Goal: Task Accomplishment & Management: Use online tool/utility

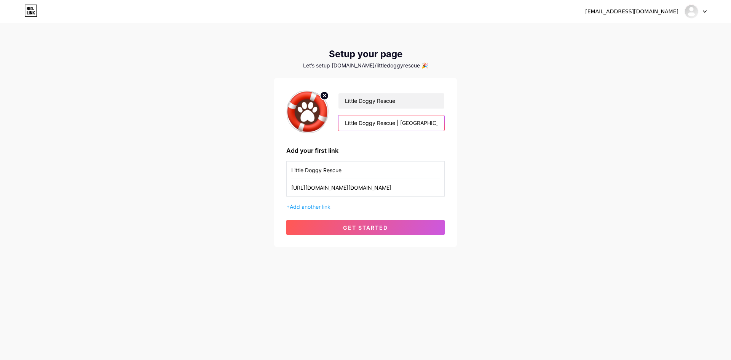
click at [400, 122] on input "Little Doggy Rescue | [GEOGRAPHIC_DATA] 🇿🇦 A kinder, safer way to rehome or ado…" at bounding box center [391, 122] width 106 height 15
drag, startPoint x: 438, startPoint y: 121, endPoint x: 335, endPoint y: 125, distance: 102.9
click at [335, 125] on div "Little Doggy Rescue Little Doggy Rescue | [GEOGRAPHIC_DATA] 🇿🇦 A kinder, safer …" at bounding box center [387, 112] width 116 height 38
type input "change a life 👇"
drag, startPoint x: 379, startPoint y: 123, endPoint x: 342, endPoint y: 123, distance: 36.6
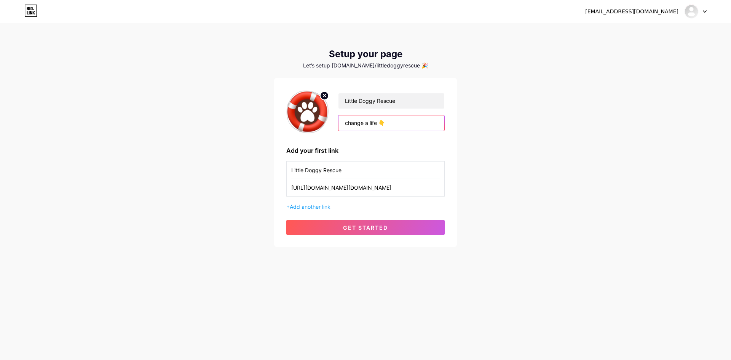
click at [342, 123] on input "change a life 👇" at bounding box center [391, 122] width 106 height 15
click at [372, 123] on input "text" at bounding box center [391, 122] width 106 height 15
paste input "A kinder, safer way to rehome or adopt a small dog in [GEOGRAPHIC_DATA]."
type input "A kinder, safer way to rehome or adopt a small dog in [GEOGRAPHIC_DATA]."
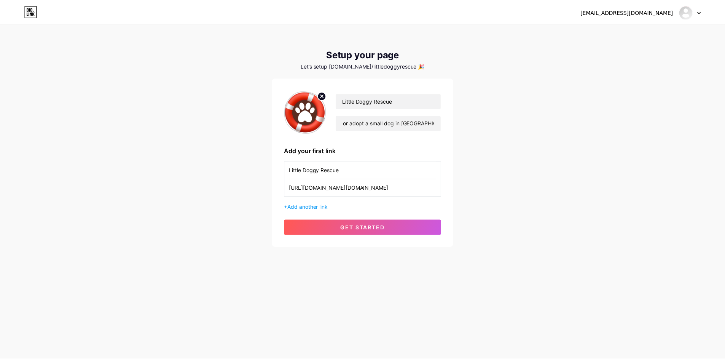
scroll to position [0, 0]
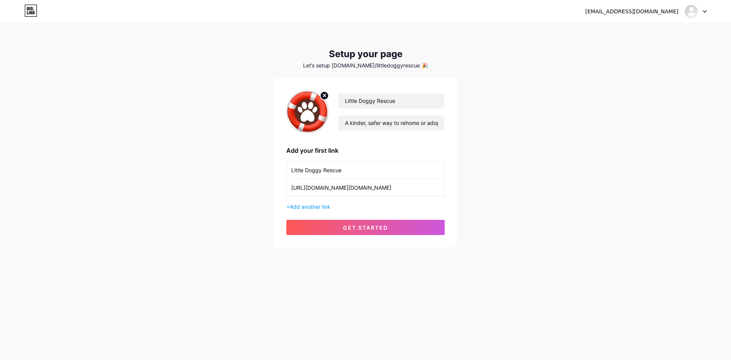
drag, startPoint x: 420, startPoint y: 189, endPoint x: 284, endPoint y: 191, distance: 135.2
click at [284, 191] on div "Little Doggy Rescue A kinder, safer way to rehome or adopt a small dog in [GEOG…" at bounding box center [365, 162] width 183 height 169
drag, startPoint x: 319, startPoint y: 173, endPoint x: 284, endPoint y: 173, distance: 35.4
click at [284, 173] on div "Little Doggy Rescue A kinder, safer way to rehome or adopt a small dog in [GEOG…" at bounding box center [365, 162] width 183 height 169
paste input "See All Dogs Available for Adoption"
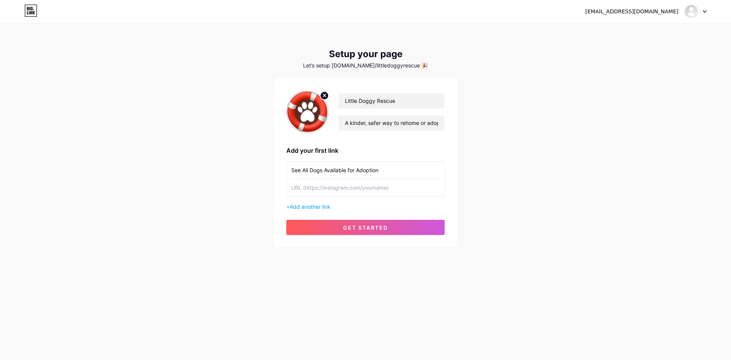
type input "See All Dogs Available for Adoption"
click at [328, 190] on input "text" at bounding box center [365, 187] width 148 height 17
paste input "[URL][DOMAIN_NAME]"
type input "[URL][DOMAIN_NAME]"
click at [318, 207] on span "Add another link" at bounding box center [310, 206] width 41 height 6
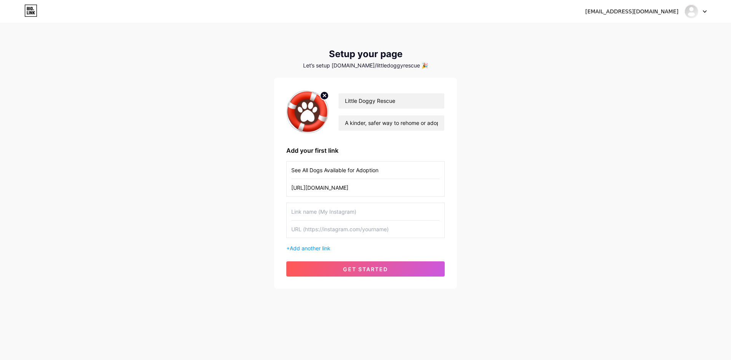
click at [319, 212] on input "text" at bounding box center [365, 211] width 148 height 17
paste input "Learn About Our Safe Rehoming Process"
type input "Learn About Our Safe Rehoming Process"
click at [316, 230] on input "text" at bounding box center [365, 228] width 148 height 17
paste input "[URL][DOMAIN_NAME]"
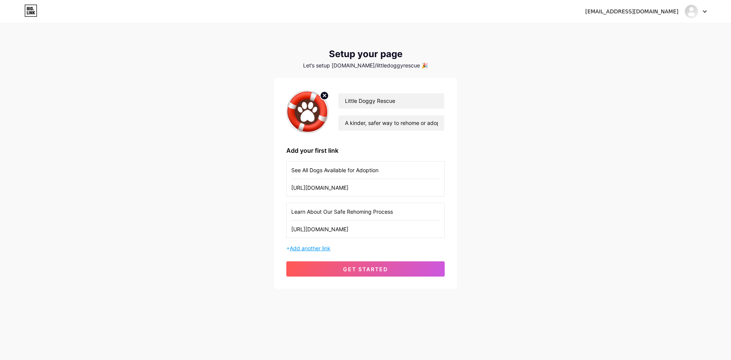
type input "[URL][DOMAIN_NAME]"
click at [314, 248] on span "Add another link" at bounding box center [310, 248] width 41 height 6
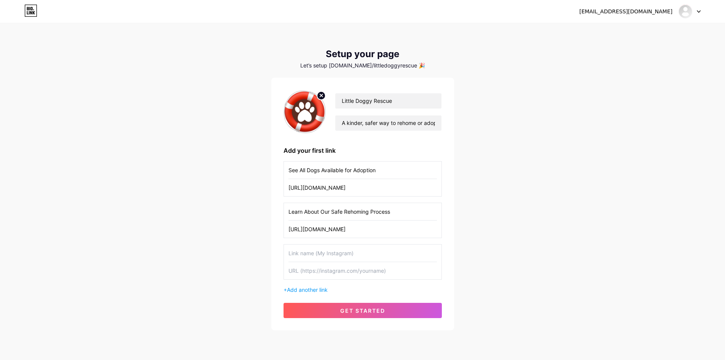
click at [323, 255] on input "text" at bounding box center [363, 252] width 148 height 17
paste input "Read Our 'Happy Tails' Success Stories"
type input "Read Our 'Happy Tails' Success Stories"
click at [303, 271] on input "text" at bounding box center [363, 270] width 148 height 17
paste input "[URL][DOMAIN_NAME]"
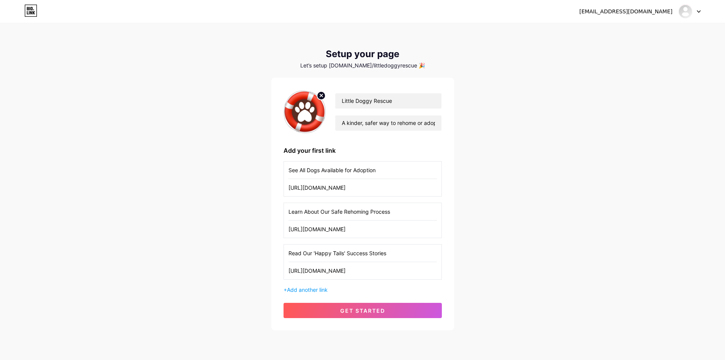
type input "[URL][DOMAIN_NAME]"
click at [309, 290] on span "Add another link" at bounding box center [307, 289] width 41 height 6
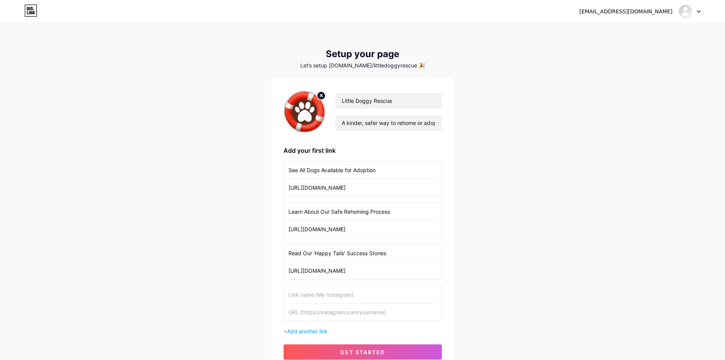
click at [308, 295] on input "text" at bounding box center [363, 294] width 148 height 17
paste input "Fill Out an Adoption Application"
type input "Fill Out an Adoption Application"
click at [329, 312] on input "text" at bounding box center [363, 311] width 148 height 17
paste input "[URL][DOMAIN_NAME]"
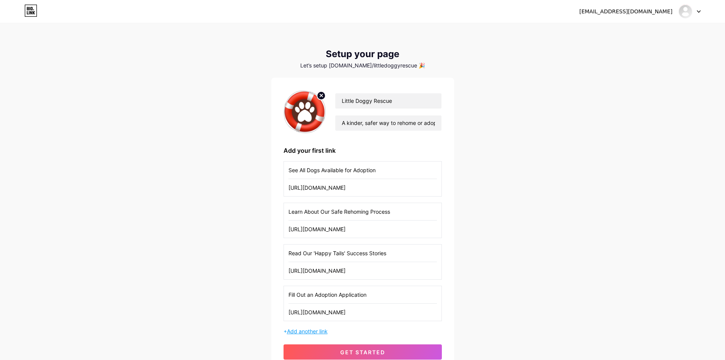
type input "[URL][DOMAIN_NAME]"
click at [323, 330] on span "Add another link" at bounding box center [307, 331] width 41 height 6
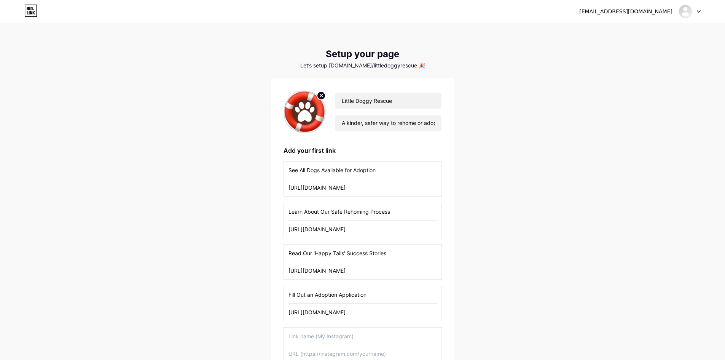
scroll to position [108, 0]
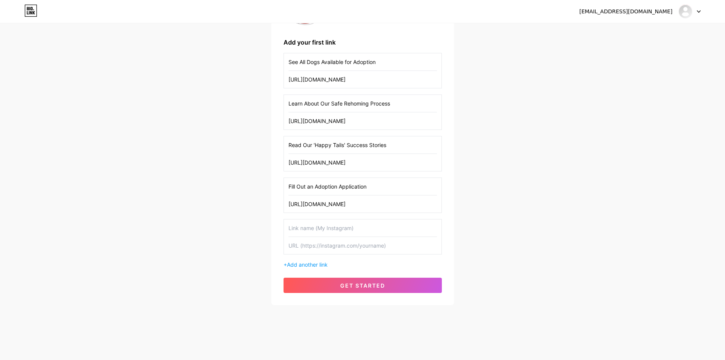
click at [298, 228] on input "text" at bounding box center [363, 227] width 148 height 17
paste input "Follow Us on Facebook"
type input "Follow Us on Facebook"
click at [314, 247] on input "text" at bounding box center [363, 245] width 148 height 17
paste input "[URL][DOMAIN_NAME]"
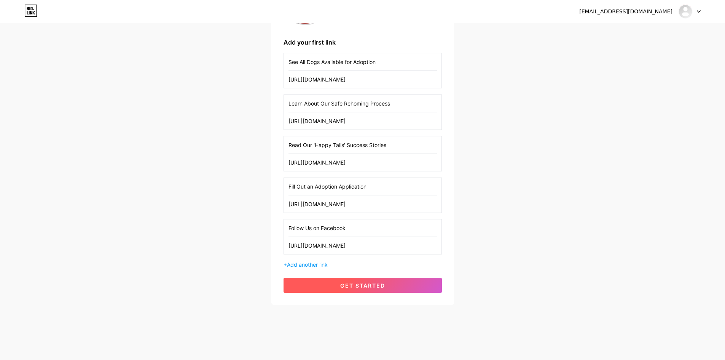
type input "[URL][DOMAIN_NAME]"
drag, startPoint x: 375, startPoint y: 287, endPoint x: 372, endPoint y: 291, distance: 5.1
click at [375, 287] on span "get started" at bounding box center [362, 285] width 45 height 6
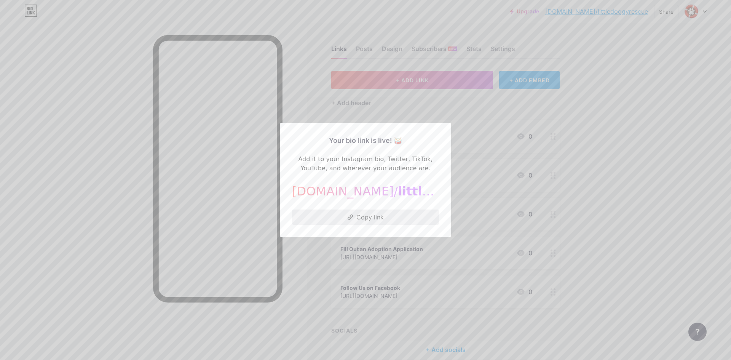
click at [327, 217] on button "Copy link" at bounding box center [365, 216] width 147 height 15
click at [362, 218] on button "Copy link" at bounding box center [365, 216] width 147 height 15
click at [578, 163] on div at bounding box center [365, 180] width 731 height 360
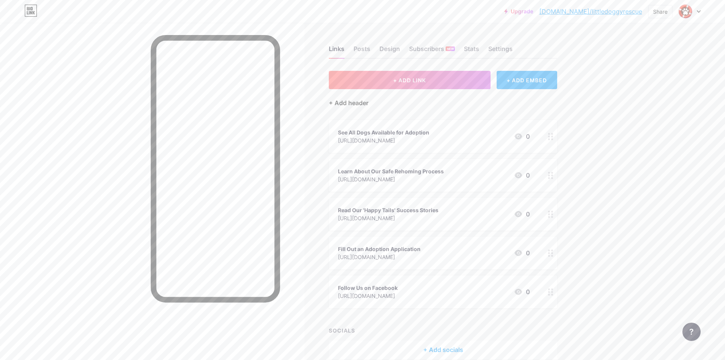
click at [355, 104] on div "+ Add header" at bounding box center [349, 102] width 40 height 9
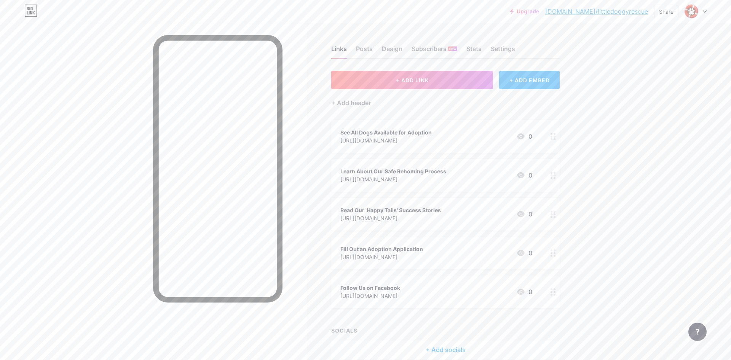
click at [337, 180] on input "text" at bounding box center [365, 179] width 146 height 15
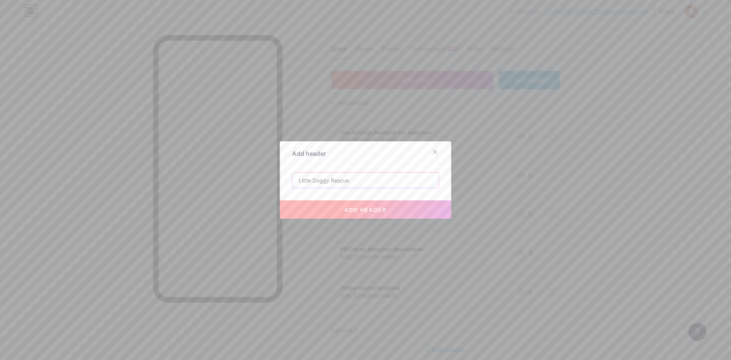
type input "Little Doggy Rescue"
click at [365, 207] on span "add header" at bounding box center [366, 209] width 42 height 6
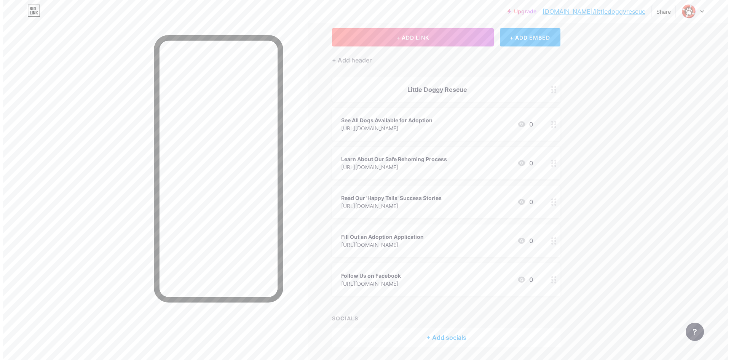
scroll to position [67, 0]
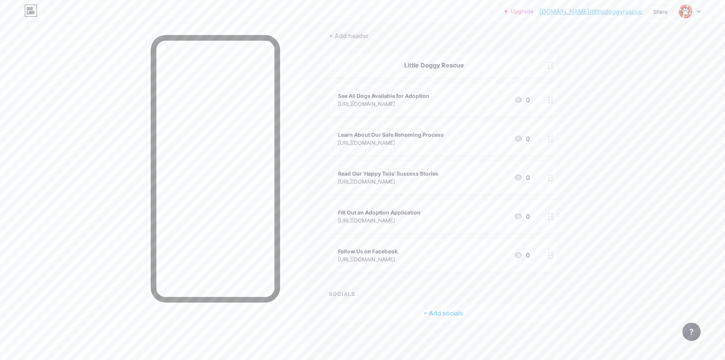
click at [445, 314] on div "+ Add socials" at bounding box center [443, 313] width 228 height 18
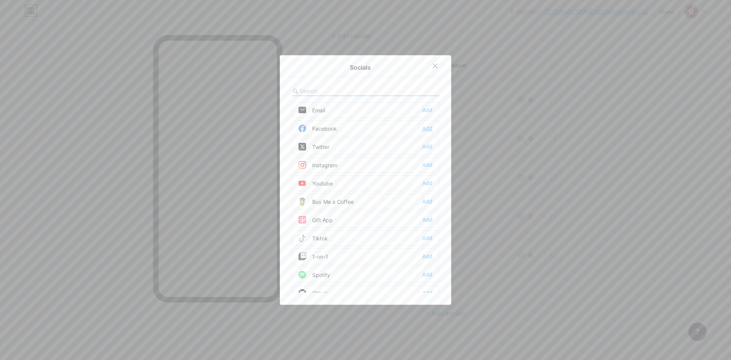
click at [424, 128] on div "Add" at bounding box center [427, 129] width 10 height 8
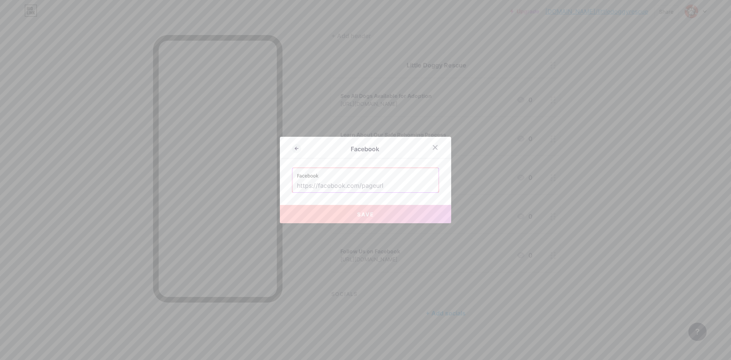
click at [330, 187] on input "text" at bounding box center [365, 185] width 137 height 13
paste input "[URL][DOMAIN_NAME]"
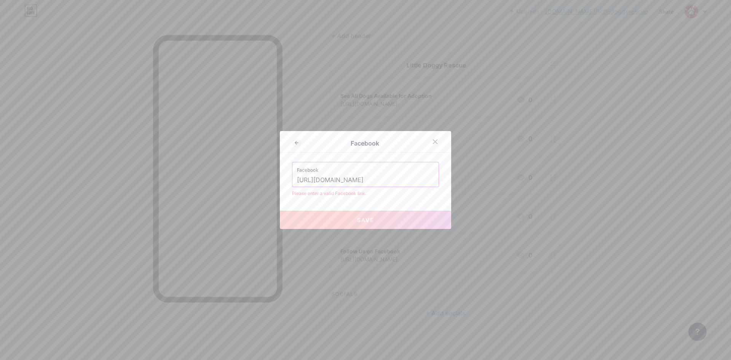
scroll to position [0, 0]
drag, startPoint x: 367, startPoint y: 179, endPoint x: 260, endPoint y: 182, distance: 106.7
click at [260, 182] on div "Facebook Facebook [URL][DOMAIN_NAME] Please enter a valid Facebook link. Save" at bounding box center [365, 180] width 731 height 360
click at [374, 181] on input "LittleDoggyRescueSA" at bounding box center [365, 180] width 137 height 13
type input "LittleDoggyRescueSA"
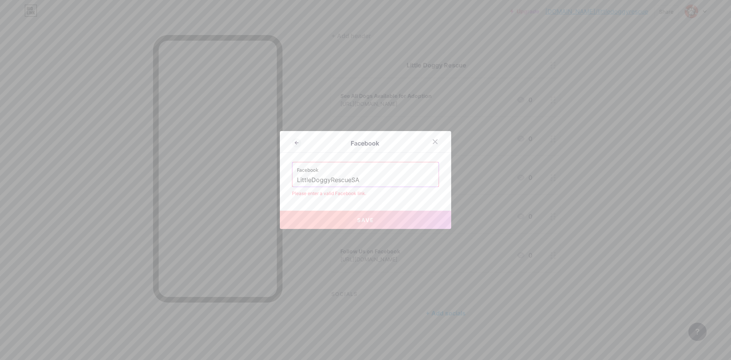
click at [367, 220] on span "Save" at bounding box center [365, 220] width 17 height 6
drag, startPoint x: 368, startPoint y: 182, endPoint x: 292, endPoint y: 183, distance: 76.2
click at [292, 183] on div "Facebook LittleDoggyRescueSA" at bounding box center [365, 174] width 146 height 24
paste input "[URL][DOMAIN_NAME]"
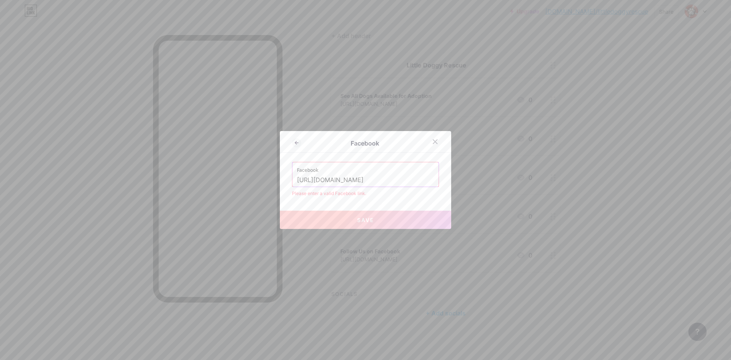
click at [297, 180] on input "[URL][DOMAIN_NAME]" at bounding box center [365, 180] width 137 height 13
click at [424, 178] on input "hhttps://[DOMAIN_NAME][URL]" at bounding box center [365, 180] width 137 height 13
type input "hhttps://[DOMAIN_NAME][URL]"
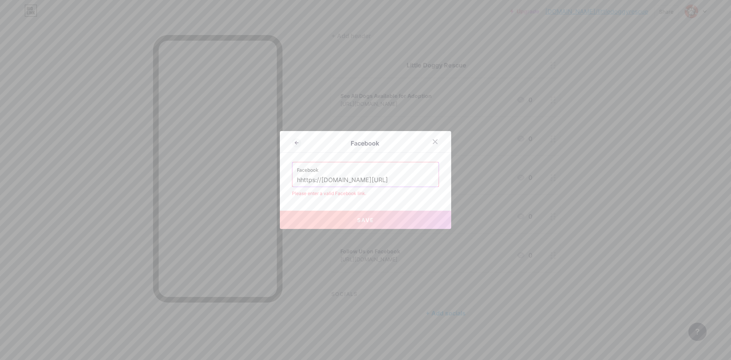
click at [369, 224] on button "Save" at bounding box center [365, 220] width 171 height 18
click at [295, 143] on icon at bounding box center [296, 143] width 3 height 0
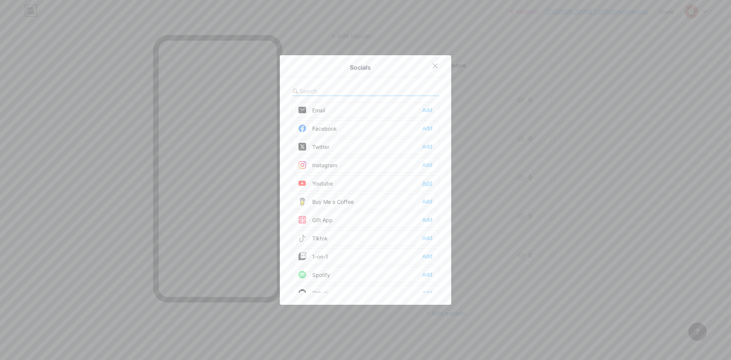
click at [426, 184] on div "Add" at bounding box center [427, 183] width 10 height 8
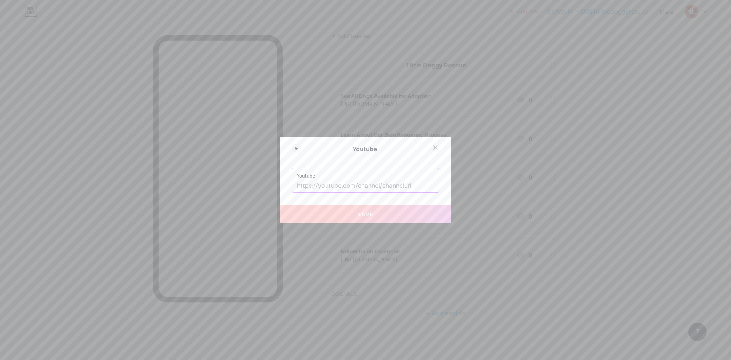
paste input "[URL][DOMAIN_NAME]"
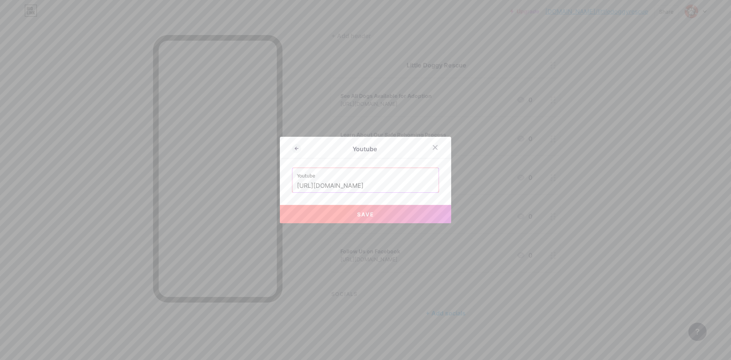
type input "[URL][DOMAIN_NAME]"
click at [366, 216] on span "Save" at bounding box center [365, 214] width 17 height 6
click at [370, 214] on span "Save" at bounding box center [365, 214] width 17 height 6
click at [432, 146] on icon at bounding box center [435, 147] width 6 height 6
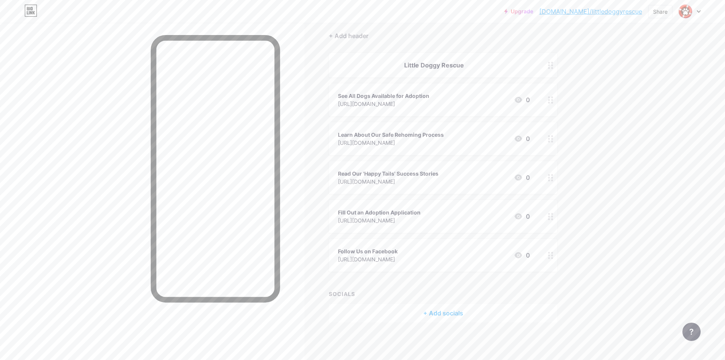
click at [442, 312] on div "+ Add socials" at bounding box center [443, 313] width 228 height 18
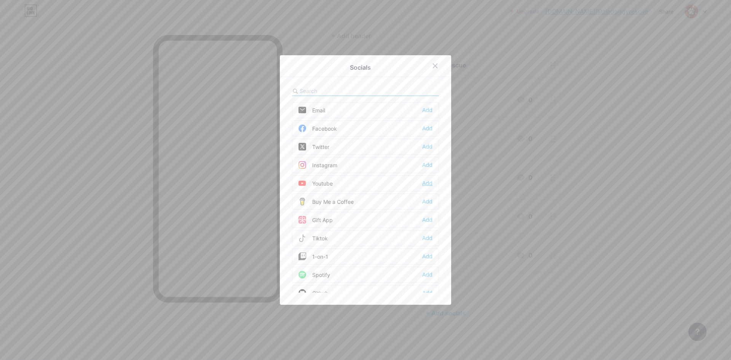
click at [426, 185] on div "Add" at bounding box center [427, 183] width 10 height 8
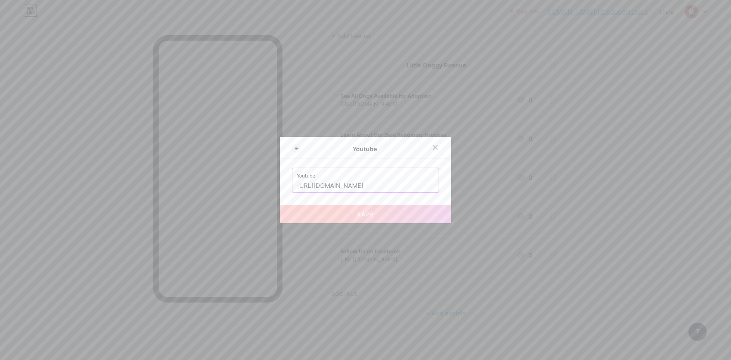
click at [406, 185] on input "[URL][DOMAIN_NAME]" at bounding box center [365, 185] width 137 height 13
click at [292, 147] on icon at bounding box center [296, 148] width 9 height 9
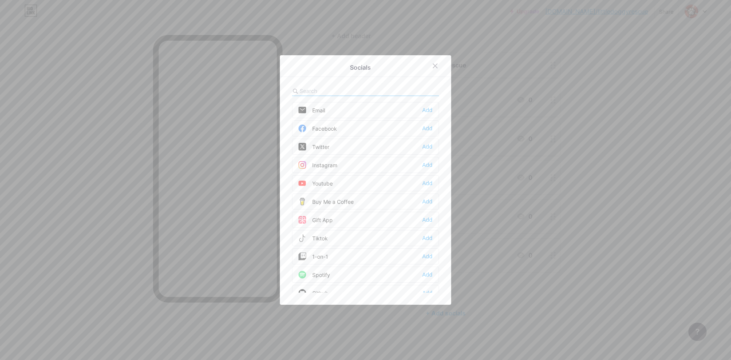
click at [433, 65] on icon at bounding box center [435, 66] width 4 height 4
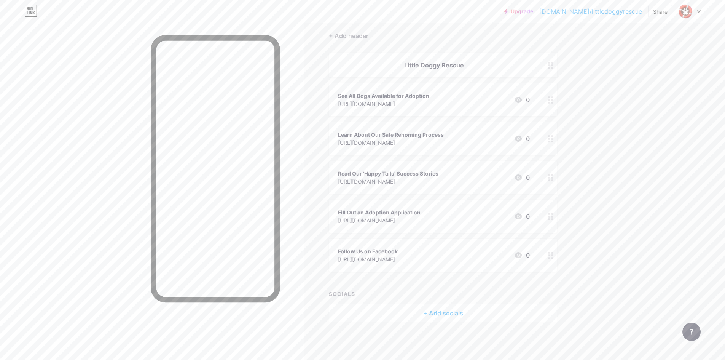
click at [453, 312] on div "+ Add socials" at bounding box center [443, 313] width 228 height 18
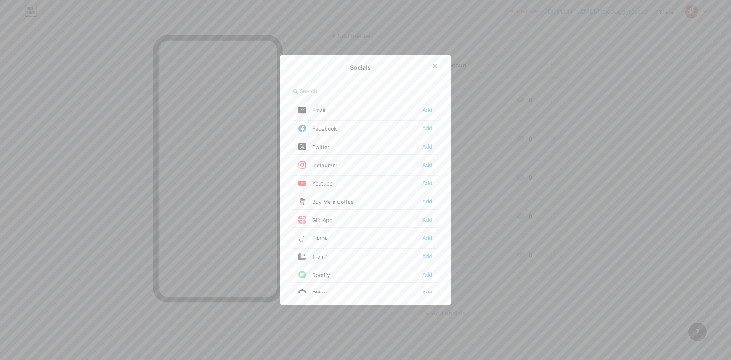
click at [428, 183] on div "Add" at bounding box center [427, 183] width 10 height 8
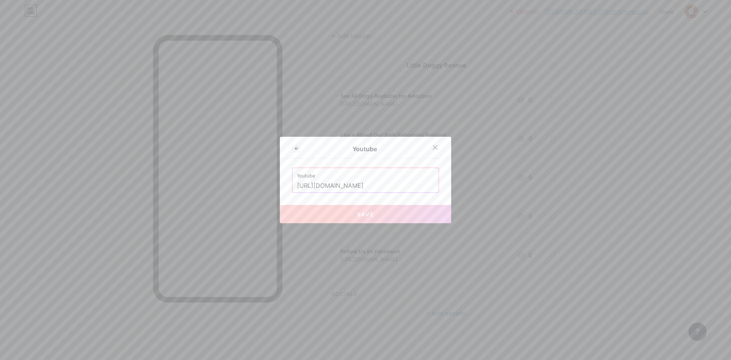
click at [375, 184] on input "[URL][DOMAIN_NAME]" at bounding box center [365, 185] width 137 height 13
drag, startPoint x: 431, startPoint y: 186, endPoint x: 282, endPoint y: 187, distance: 148.5
click at [282, 187] on div "Youtube Youtube [URL][DOMAIN_NAME] Save" at bounding box center [365, 180] width 171 height 86
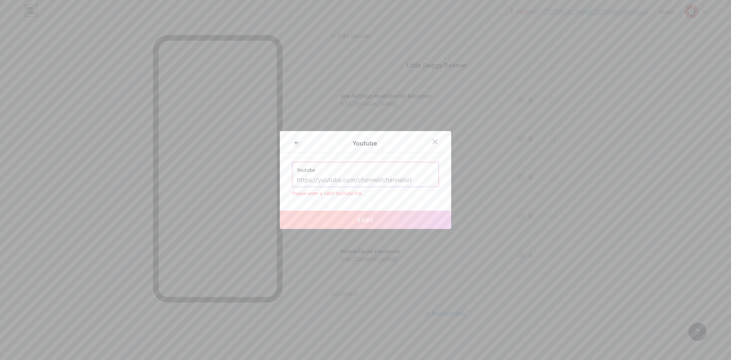
paste input "[URL][DOMAIN_NAME]"
type input "[URL][DOMAIN_NAME]"
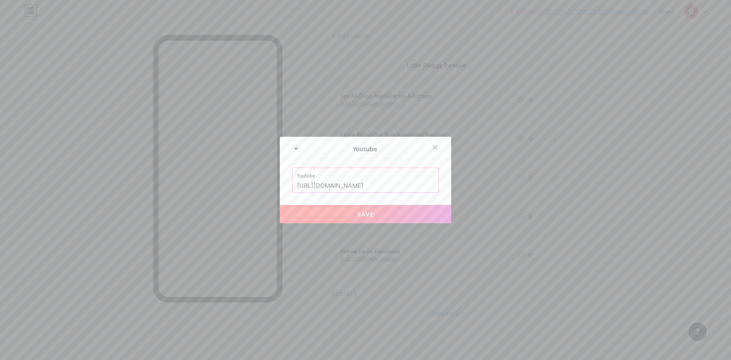
click at [367, 212] on span "Save" at bounding box center [365, 214] width 17 height 6
click at [366, 214] on span "Save" at bounding box center [365, 214] width 17 height 6
click at [294, 150] on icon at bounding box center [296, 148] width 9 height 9
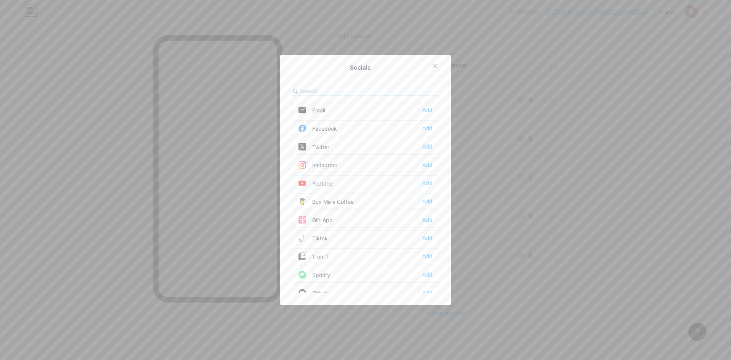
drag, startPoint x: 433, startPoint y: 65, endPoint x: 431, endPoint y: 71, distance: 6.3
click at [433, 65] on icon at bounding box center [435, 66] width 6 height 6
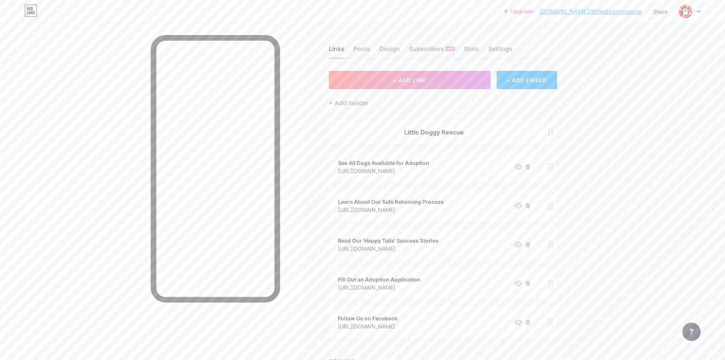
scroll to position [67, 0]
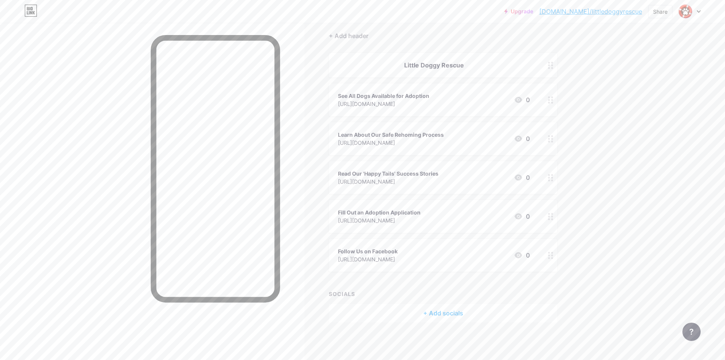
click at [446, 313] on div "+ Add socials" at bounding box center [443, 313] width 228 height 18
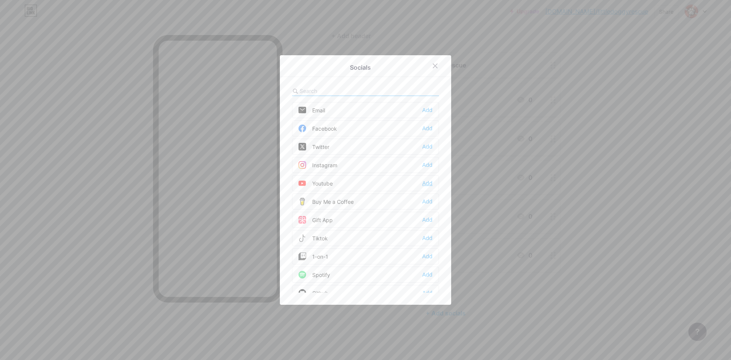
click at [427, 183] on div "Add" at bounding box center [427, 183] width 10 height 8
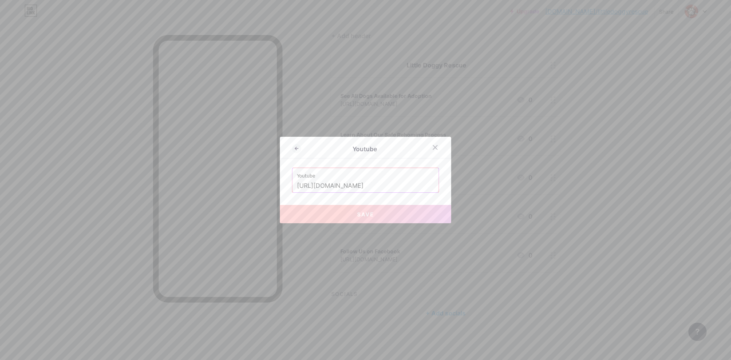
click at [363, 216] on span "Save" at bounding box center [365, 214] width 17 height 6
drag, startPoint x: 370, startPoint y: 186, endPoint x: 278, endPoint y: 186, distance: 92.5
click at [280, 186] on div "Youtube Youtube [URL][DOMAIN_NAME] Save" at bounding box center [365, 180] width 171 height 86
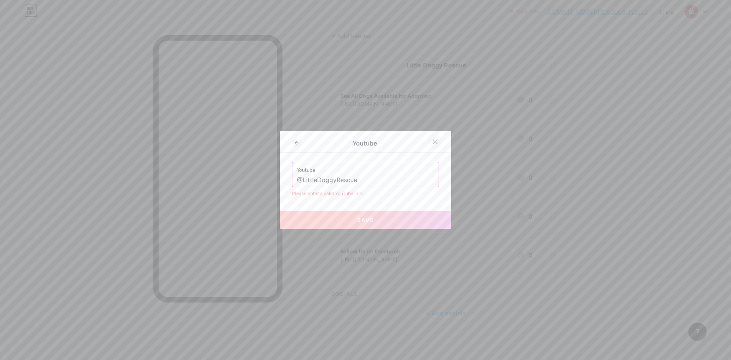
type input "@LittleDoggyRescue"
click at [433, 139] on icon at bounding box center [435, 142] width 6 height 6
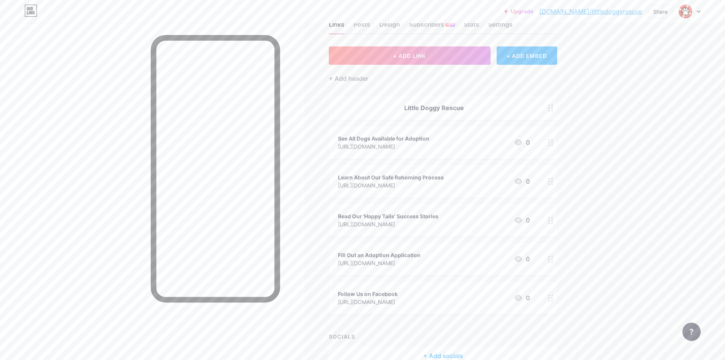
scroll to position [0, 0]
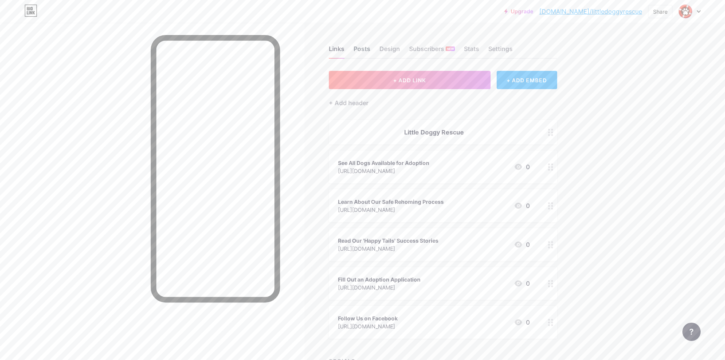
click at [365, 50] on div "Posts" at bounding box center [362, 51] width 17 height 14
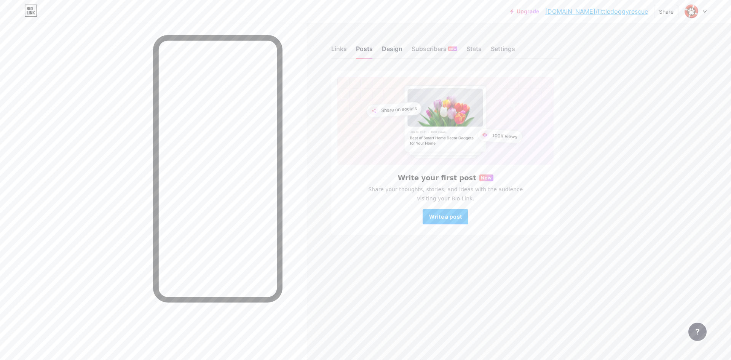
click at [396, 48] on div "Design" at bounding box center [392, 51] width 21 height 14
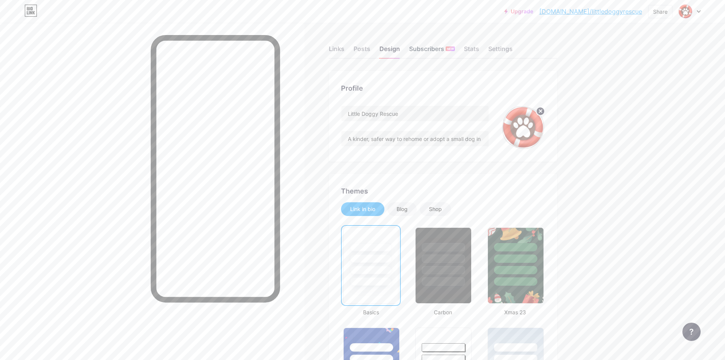
click at [435, 50] on div "Subscribers NEW" at bounding box center [432, 51] width 46 height 14
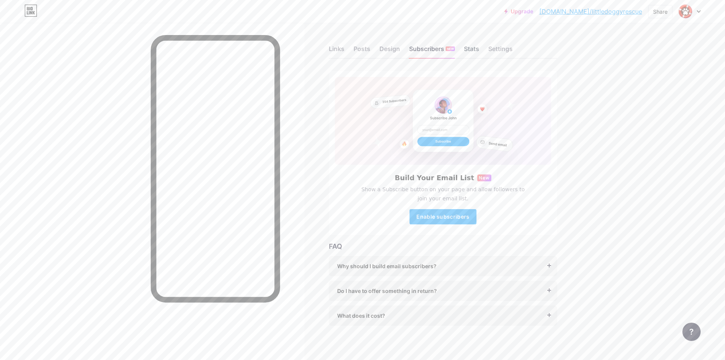
click at [475, 49] on div "Stats" at bounding box center [471, 51] width 15 height 14
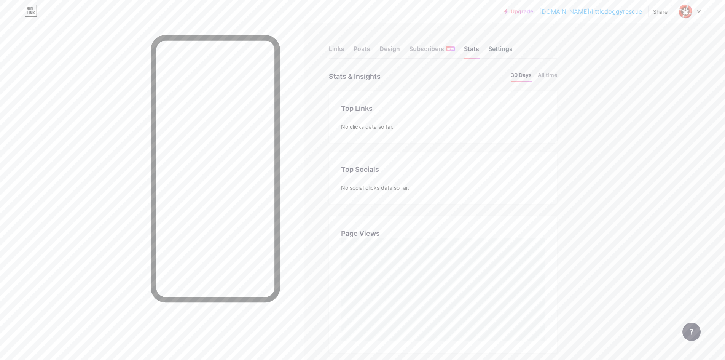
click at [503, 48] on div "Settings" at bounding box center [500, 51] width 24 height 14
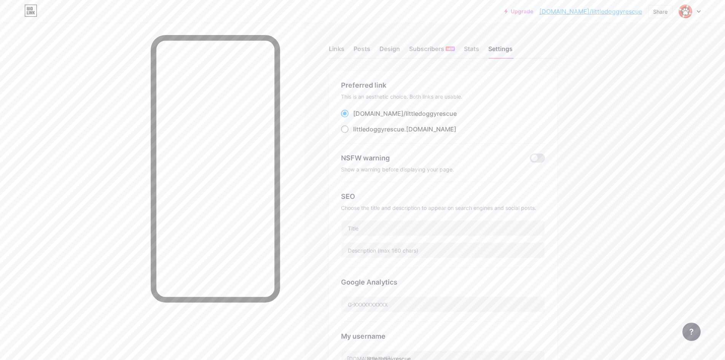
click at [349, 131] on span at bounding box center [345, 129] width 8 height 8
click at [353, 134] on input "littledoggyrescue .[DOMAIN_NAME]" at bounding box center [355, 136] width 5 height 5
radio input "true"
click at [348, 115] on span at bounding box center [345, 114] width 8 height 8
click at [353, 118] on input "[DOMAIN_NAME]/ littledoggyrescue" at bounding box center [355, 120] width 5 height 5
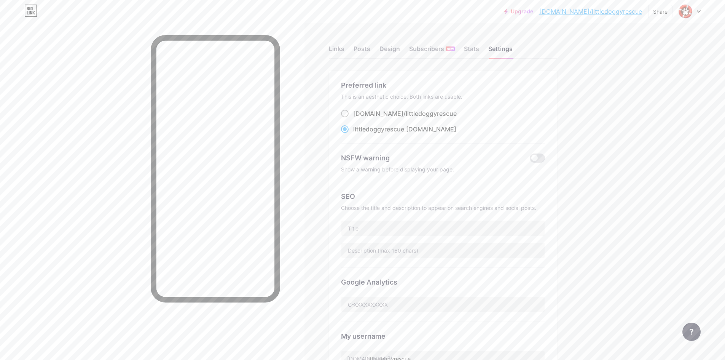
radio input "true"
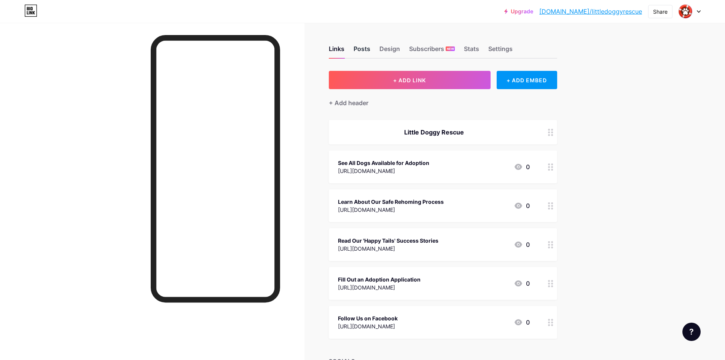
click at [362, 46] on div "Posts" at bounding box center [362, 51] width 17 height 14
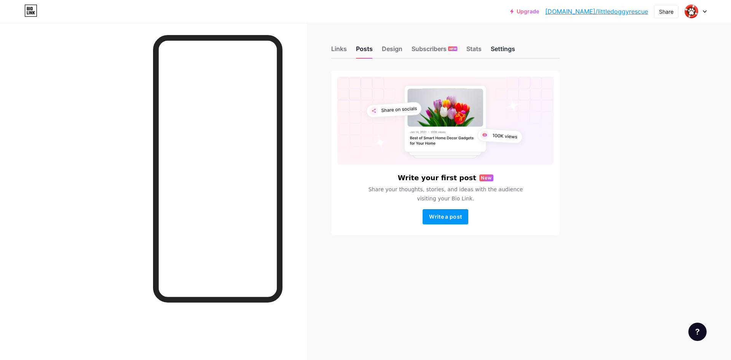
click at [508, 48] on div "Settings" at bounding box center [503, 51] width 24 height 14
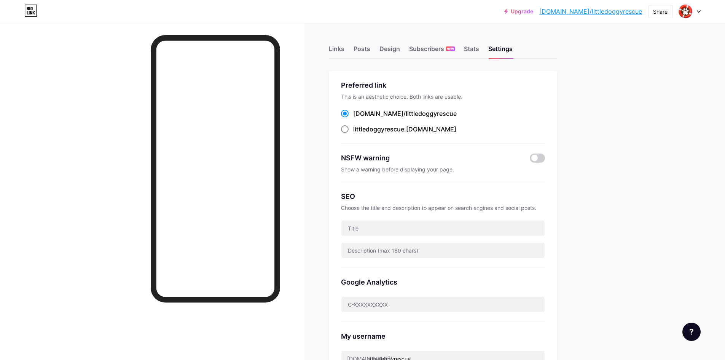
click at [345, 130] on span at bounding box center [345, 129] width 8 height 8
click at [353, 134] on input "littledoggyrescue .[DOMAIN_NAME]" at bounding box center [355, 136] width 5 height 5
radio input "true"
click at [658, 14] on div "Share" at bounding box center [660, 12] width 14 height 8
click at [644, 142] on div "Upgrade bio.link/little... bio.link/littledoggyrescue Share Copy link https://b…" at bounding box center [362, 312] width 725 height 624
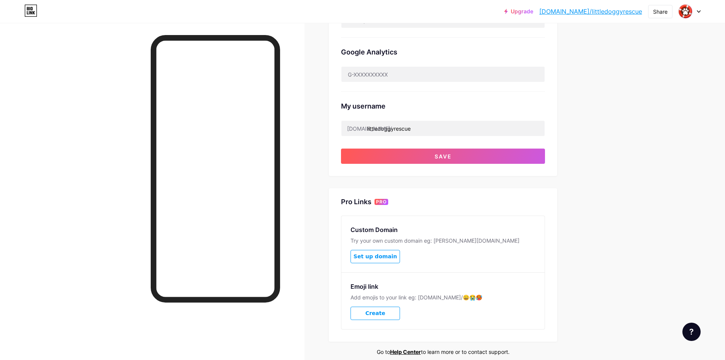
scroll to position [263, 0]
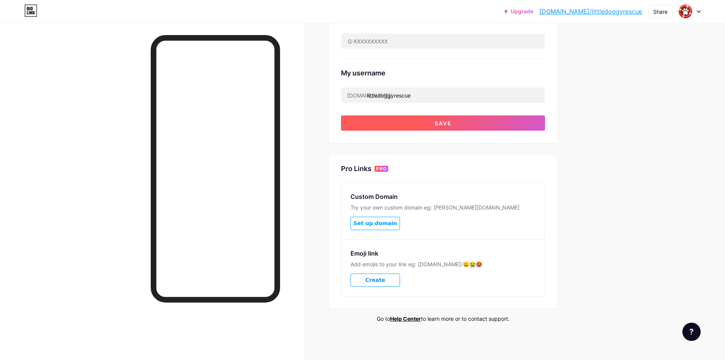
click at [452, 120] on span "Save" at bounding box center [443, 123] width 17 height 6
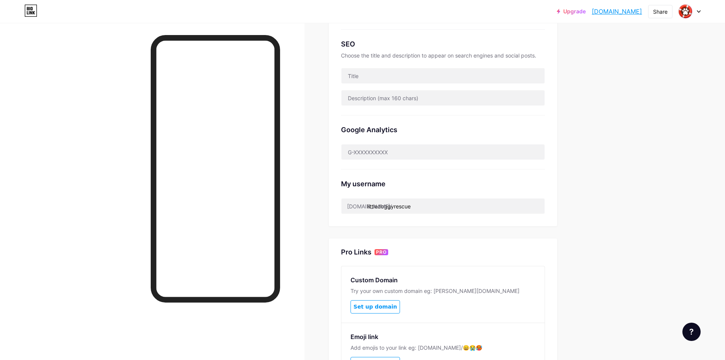
scroll to position [0, 0]
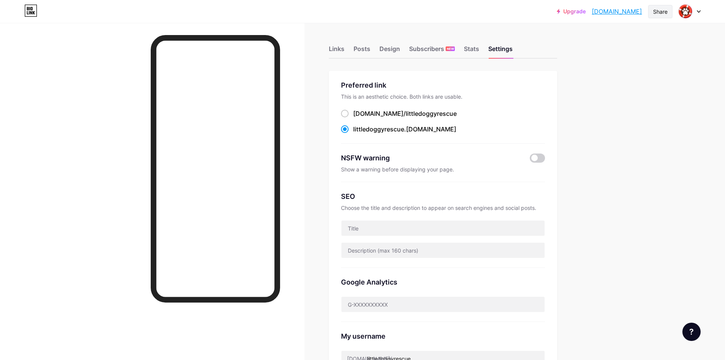
click at [659, 11] on div "Share" at bounding box center [660, 12] width 14 height 8
click at [598, 38] on div "Copy link" at bounding box center [597, 39] width 28 height 9
